Goal: Information Seeking & Learning: Learn about a topic

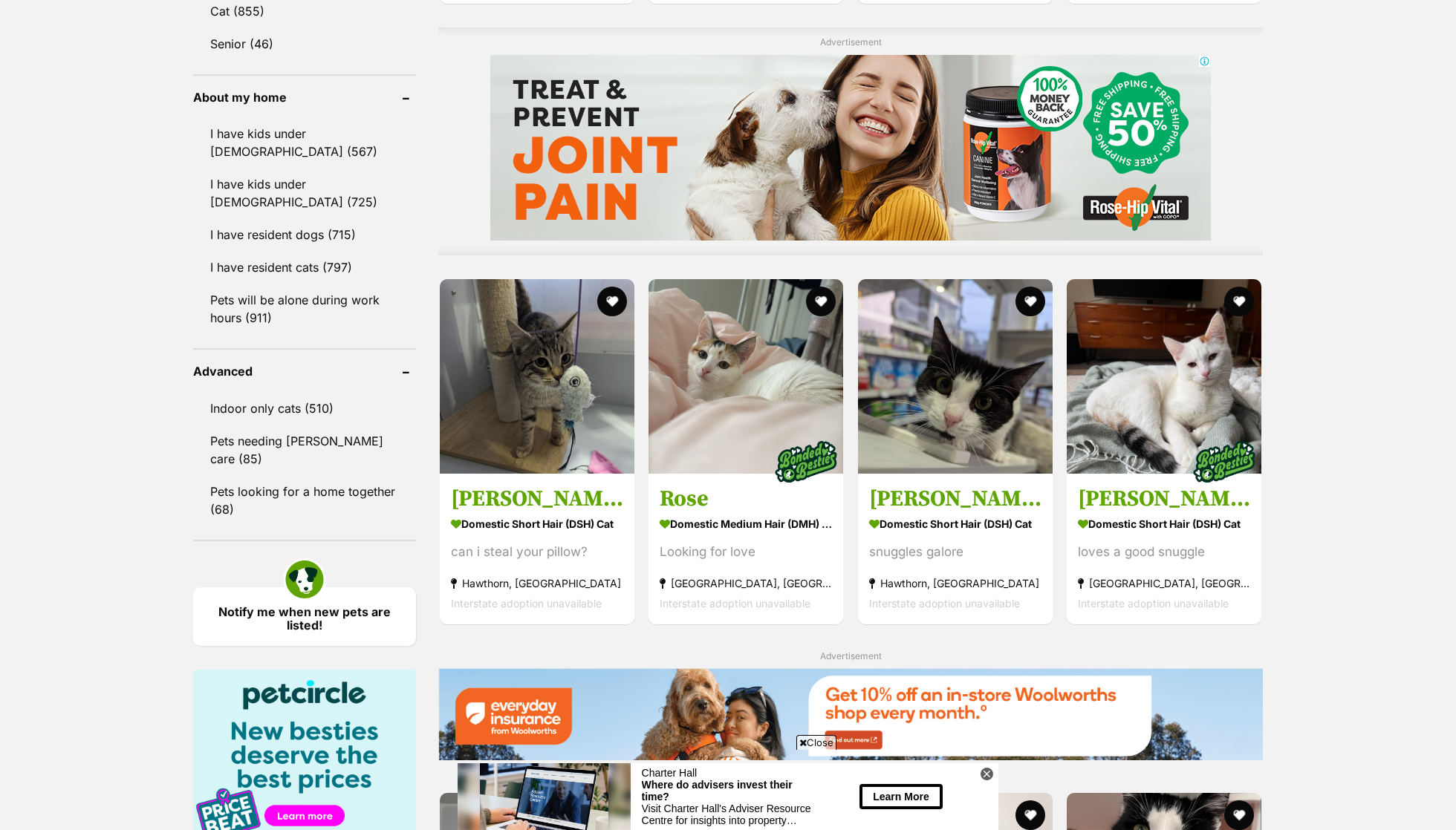
scroll to position [1302, 0]
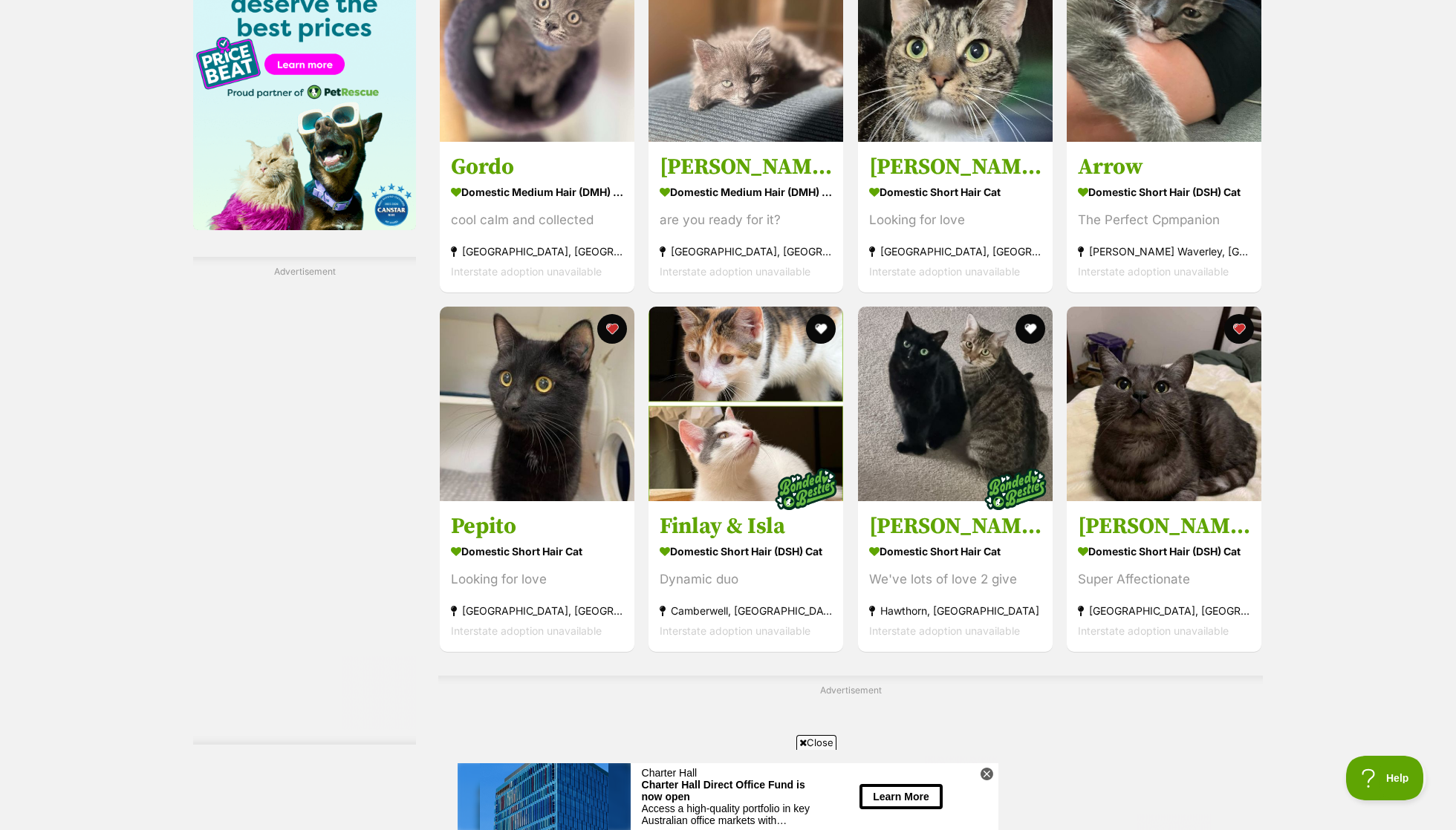
scroll to position [2245, 0]
